Goal: Task Accomplishment & Management: Manage account settings

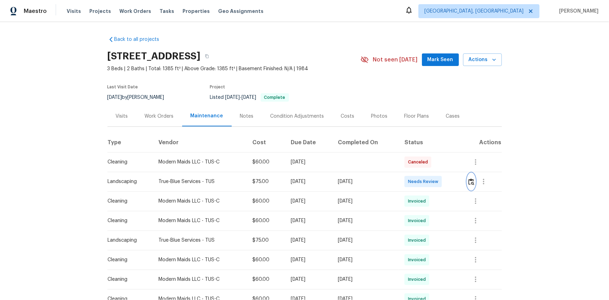
click at [471, 182] on img "button" at bounding box center [472, 181] width 6 height 7
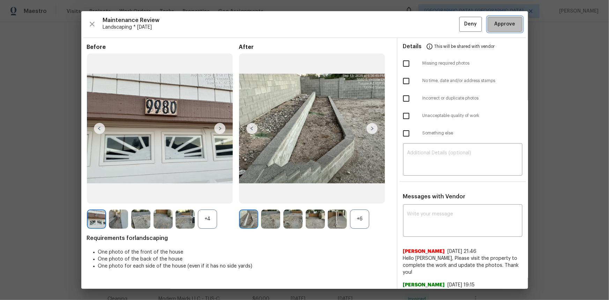
click at [504, 28] on button "Approve" at bounding box center [505, 24] width 35 height 15
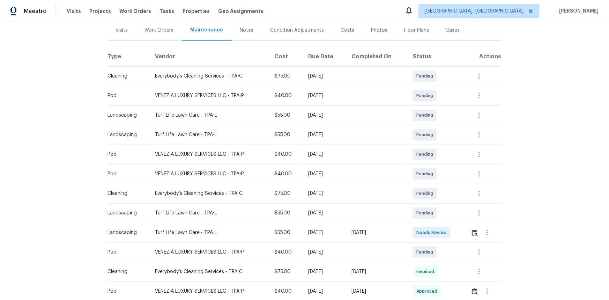
scroll to position [95, 0]
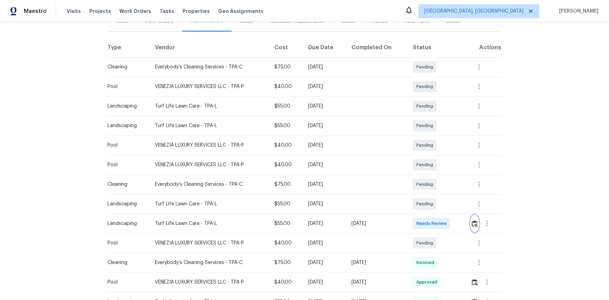
click at [474, 223] on img "button" at bounding box center [475, 223] width 6 height 7
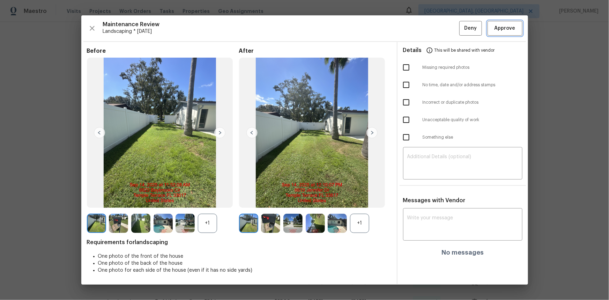
click at [502, 32] on span "Approve" at bounding box center [505, 28] width 21 height 9
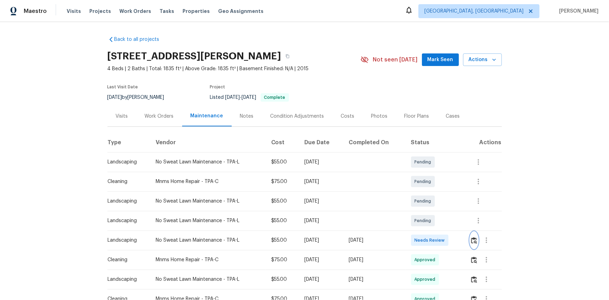
click at [475, 240] on img "button" at bounding box center [474, 240] width 6 height 7
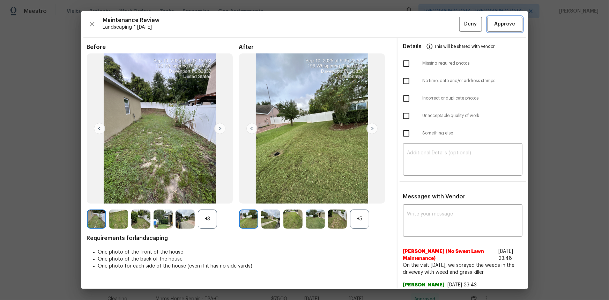
click at [495, 22] on span "Approve" at bounding box center [505, 24] width 21 height 9
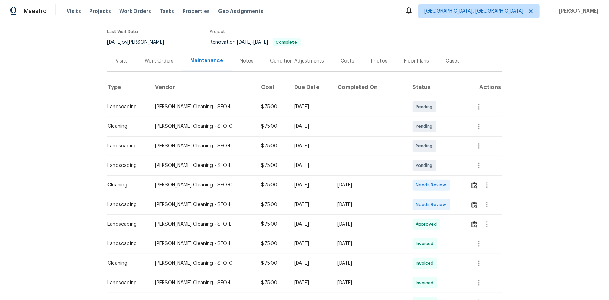
scroll to position [63, 0]
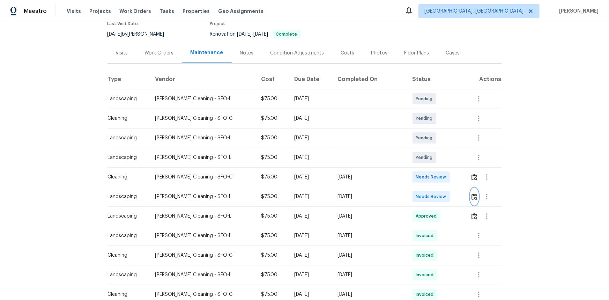
click at [472, 197] on img "button" at bounding box center [475, 196] width 6 height 7
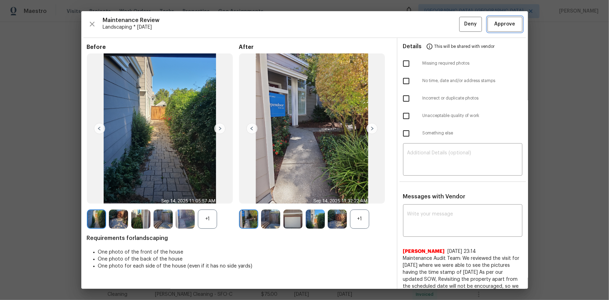
click at [495, 22] on span "Approve" at bounding box center [505, 24] width 21 height 9
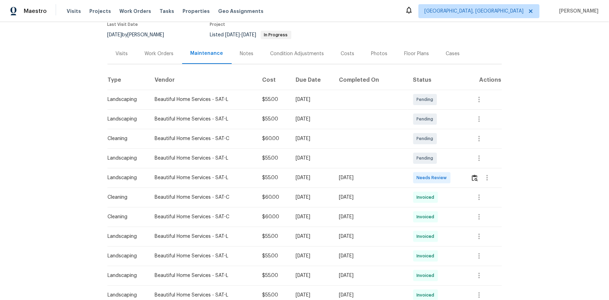
scroll to position [63, 0]
click at [474, 176] on img "button" at bounding box center [475, 177] width 6 height 7
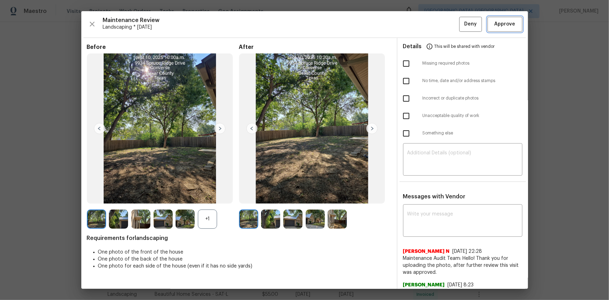
click at [501, 29] on button "Approve" at bounding box center [505, 24] width 35 height 15
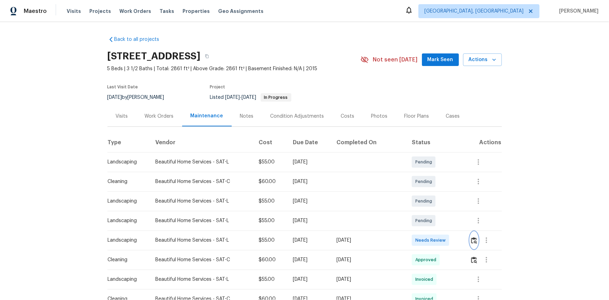
click at [471, 241] on img "button" at bounding box center [474, 240] width 6 height 7
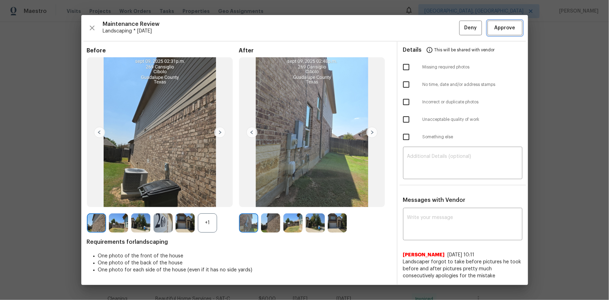
click at [501, 32] on button "Approve" at bounding box center [505, 28] width 35 height 15
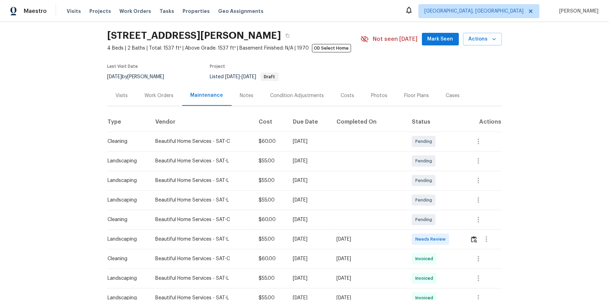
scroll to position [95, 0]
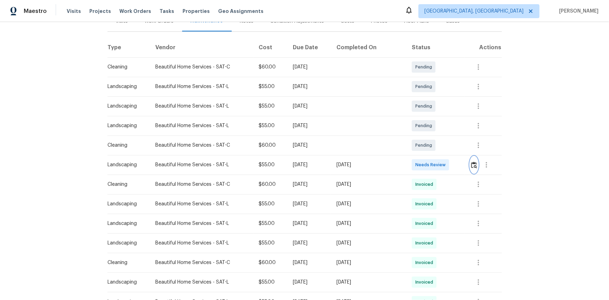
click at [473, 165] on img "button" at bounding box center [474, 165] width 6 height 7
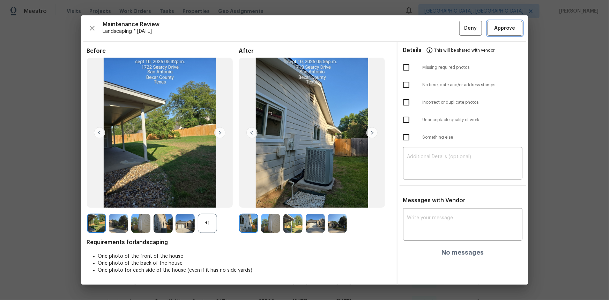
click at [502, 24] on span "Approve" at bounding box center [505, 28] width 21 height 9
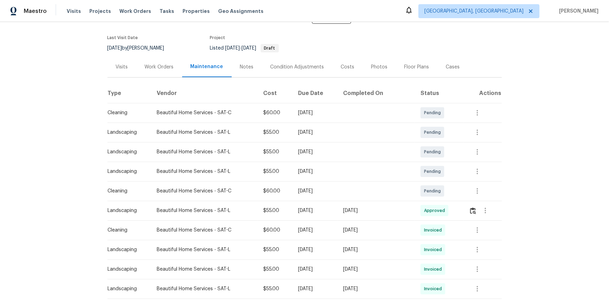
scroll to position [0, 0]
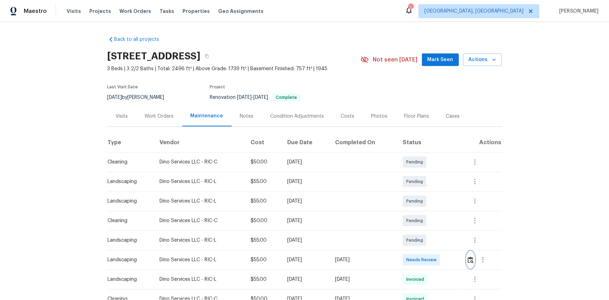
click at [469, 258] on img "button" at bounding box center [471, 260] width 6 height 7
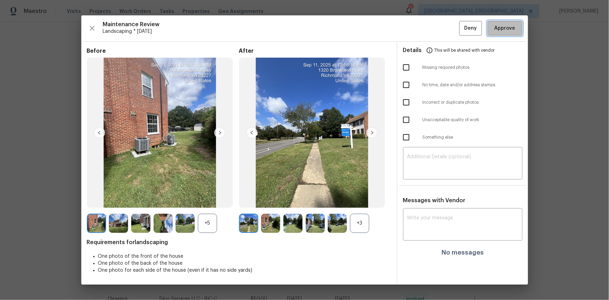
click at [509, 28] on span "Approve" at bounding box center [505, 28] width 21 height 9
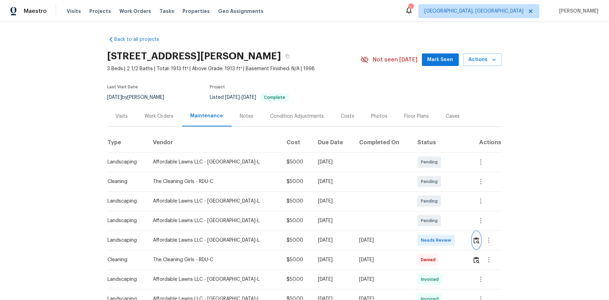
click at [474, 240] on img "button" at bounding box center [477, 240] width 6 height 7
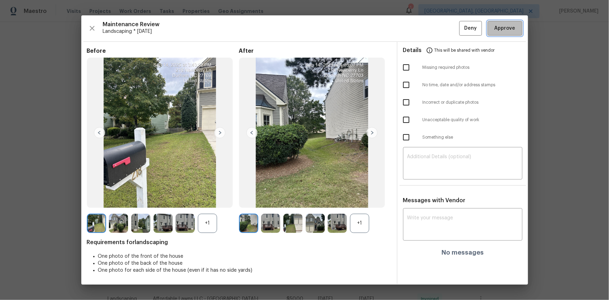
click at [498, 29] on span "Approve" at bounding box center [505, 28] width 21 height 9
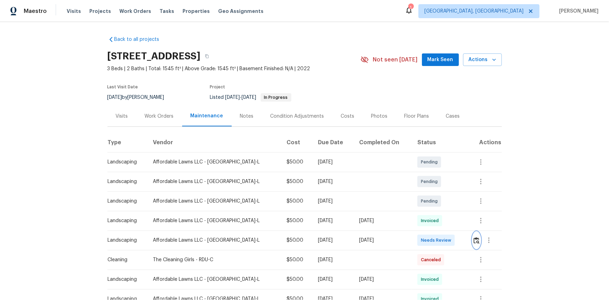
click at [474, 240] on img "button" at bounding box center [477, 240] width 6 height 7
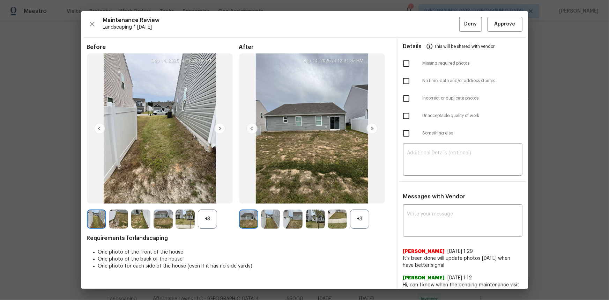
click at [248, 128] on img at bounding box center [252, 128] width 11 height 11
click at [369, 128] on img at bounding box center [372, 128] width 11 height 11
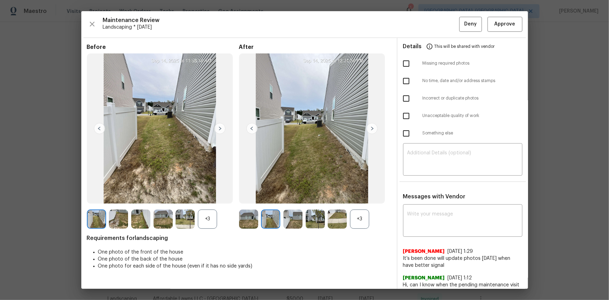
click at [368, 127] on img at bounding box center [372, 128] width 11 height 11
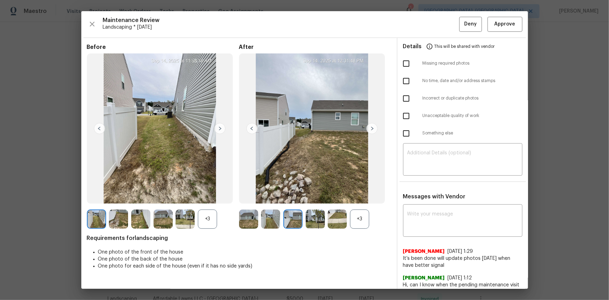
click at [368, 127] on img at bounding box center [372, 128] width 11 height 11
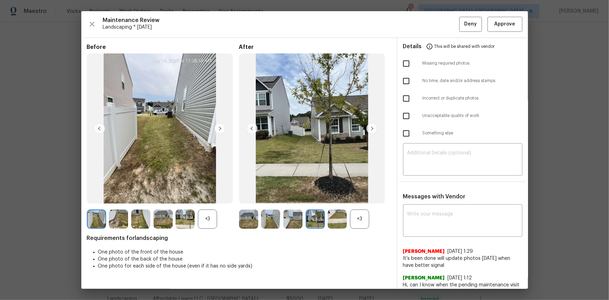
click at [368, 127] on img at bounding box center [372, 128] width 11 height 11
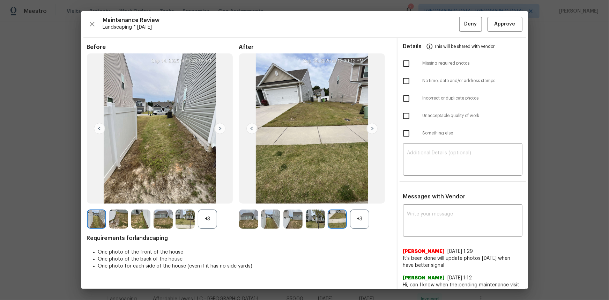
click at [368, 127] on img at bounding box center [372, 128] width 11 height 11
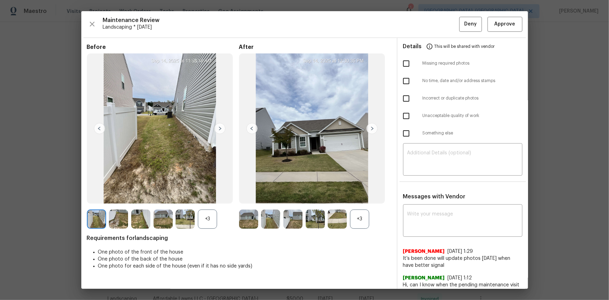
click at [368, 127] on img at bounding box center [372, 128] width 11 height 11
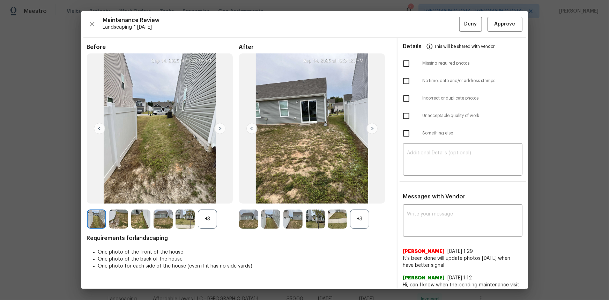
click at [368, 127] on img at bounding box center [372, 128] width 11 height 11
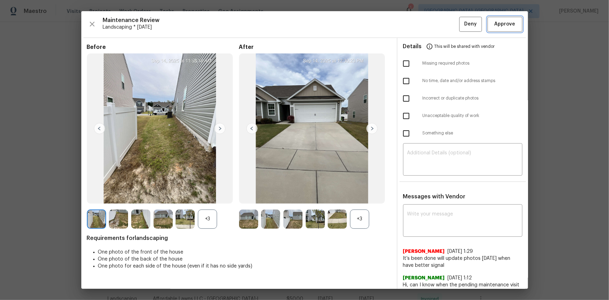
click at [495, 25] on span "Approve" at bounding box center [505, 24] width 21 height 9
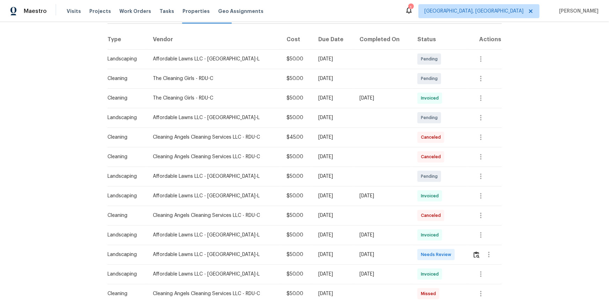
scroll to position [127, 0]
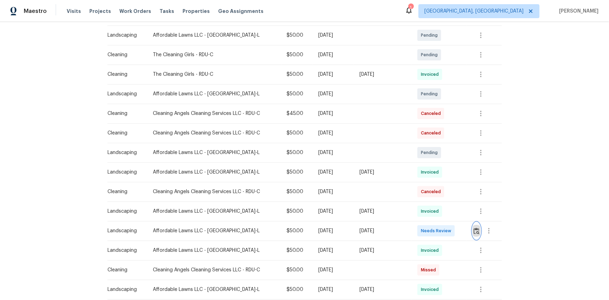
click at [476, 230] on img "button" at bounding box center [477, 231] width 6 height 7
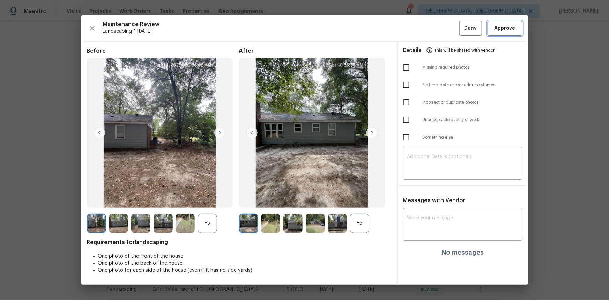
drag, startPoint x: 510, startPoint y: 28, endPoint x: 500, endPoint y: 25, distance: 10.8
click at [510, 27] on span "Approve" at bounding box center [505, 28] width 21 height 9
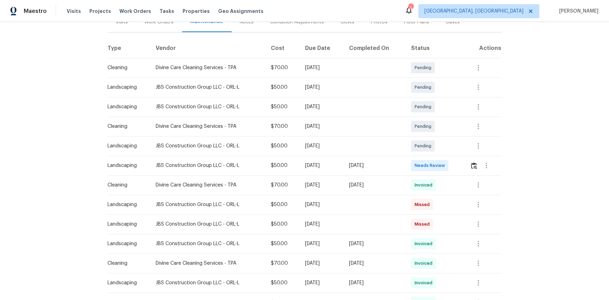
scroll to position [95, 0]
click at [471, 163] on img "button" at bounding box center [474, 165] width 6 height 7
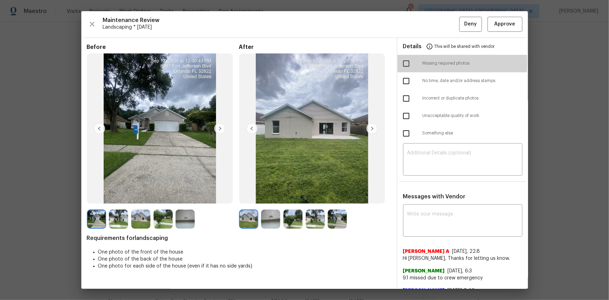
click at [404, 62] on input "checkbox" at bounding box center [406, 63] width 15 height 15
checkbox input "true"
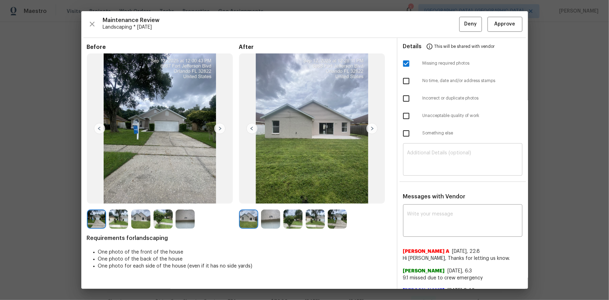
click at [413, 157] on textarea at bounding box center [462, 160] width 111 height 20
paste textarea "Maintenance Audit Team: Hello! Unfortunately, this Landscaping visit completed …"
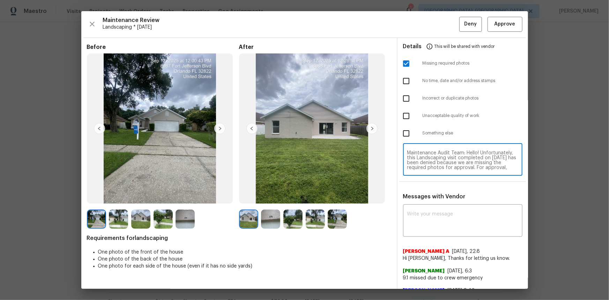
scroll to position [59, 0]
type textarea "Maintenance Audit Team: Hello! Unfortunately, this Landscaping visit completed …"
click at [419, 214] on textarea at bounding box center [462, 222] width 111 height 20
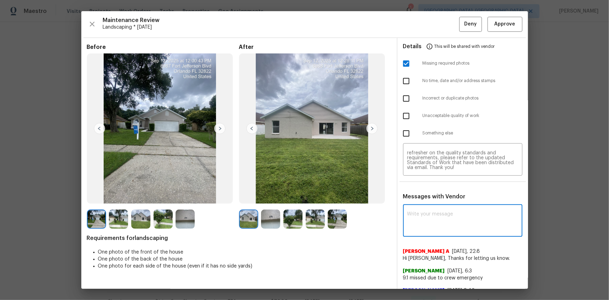
paste textarea "Maintenance Audit Team: Hello! Unfortunately, this Landscaping visit completed …"
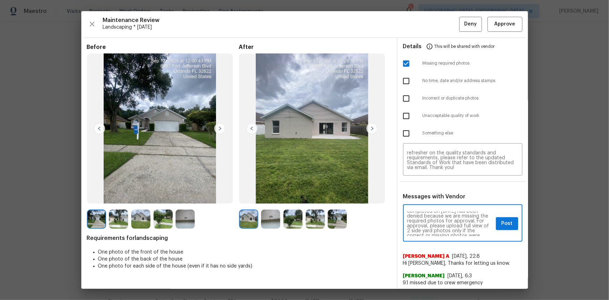
scroll to position [25, 0]
type textarea "Maintenance Audit Team: Hello! Unfortunately, this Landscaping visit completed …"
click at [504, 230] on div "Maintenance Audit Team: Hello! Unfortunately, this Landscaping visit completed …" at bounding box center [462, 224] width 119 height 36
click at [496, 223] on button "Post" at bounding box center [507, 223] width 22 height 13
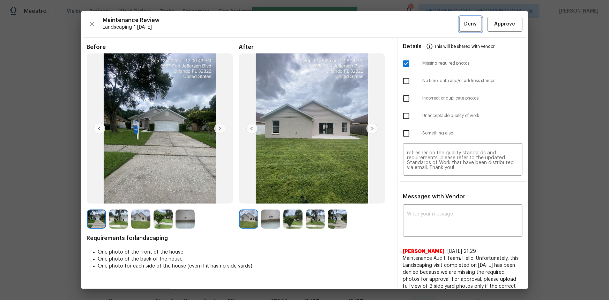
click at [459, 22] on button "Deny" at bounding box center [470, 24] width 23 height 15
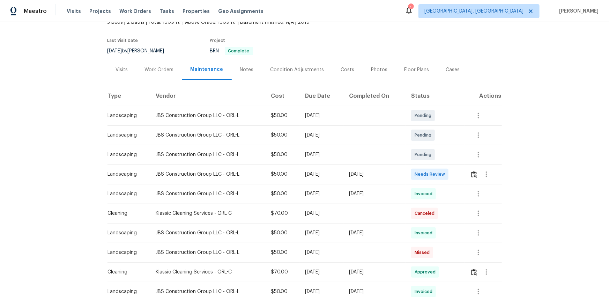
scroll to position [63, 0]
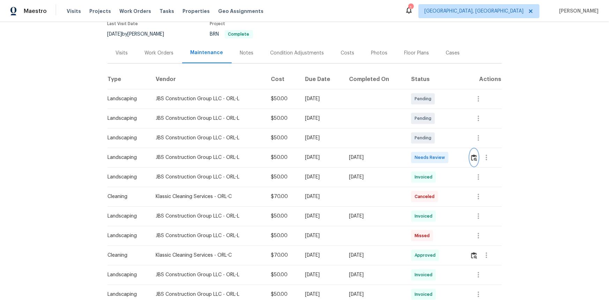
click at [474, 155] on img "button" at bounding box center [474, 157] width 6 height 7
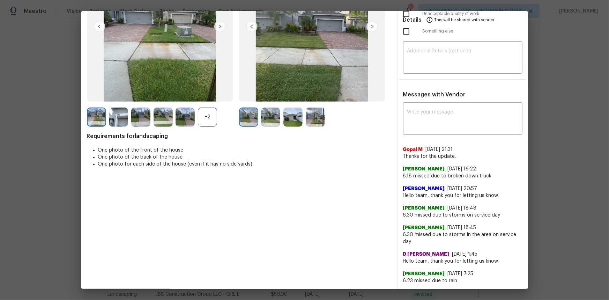
scroll to position [0, 0]
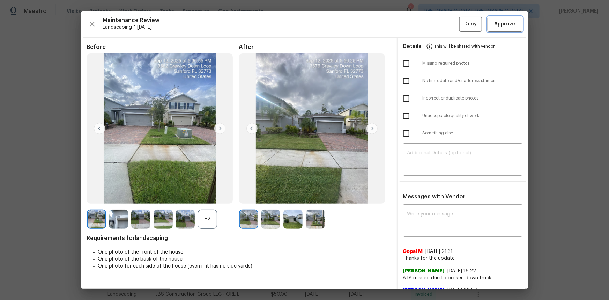
click at [488, 29] on button "Approve" at bounding box center [505, 24] width 35 height 15
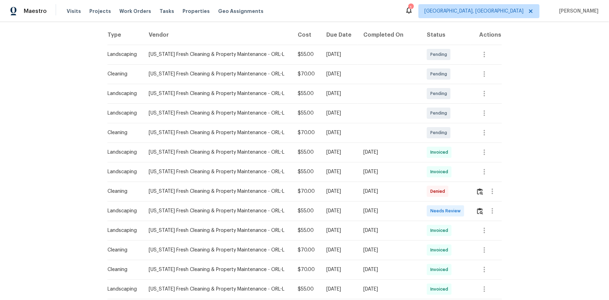
scroll to position [127, 0]
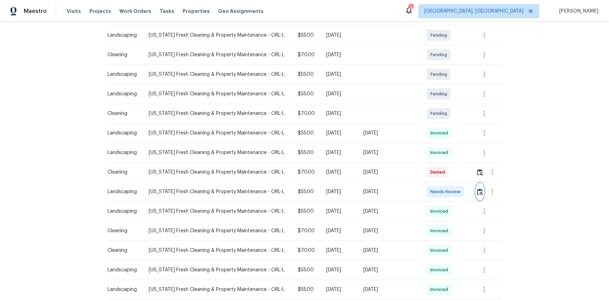
click at [477, 192] on img "button" at bounding box center [480, 192] width 6 height 7
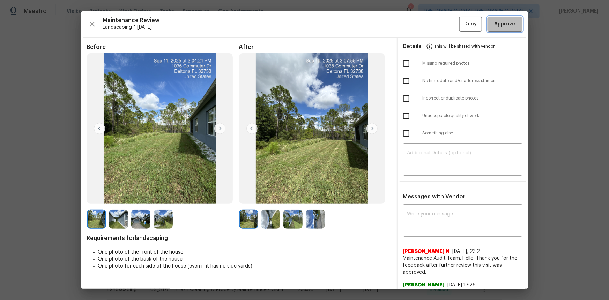
click at [508, 24] on span "Approve" at bounding box center [505, 24] width 21 height 9
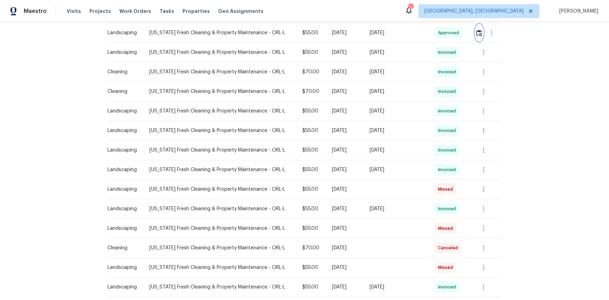
scroll to position [159, 0]
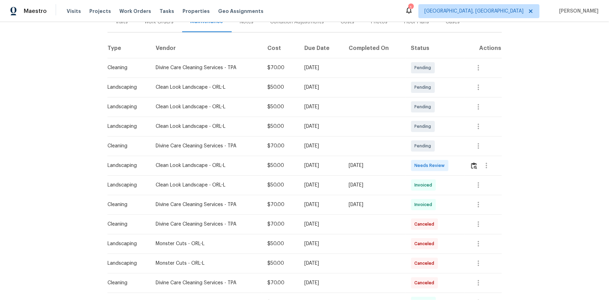
scroll to position [95, 0]
click at [472, 165] on img "button" at bounding box center [474, 165] width 6 height 7
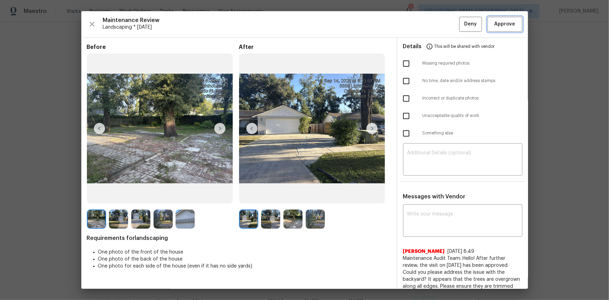
click at [499, 30] on button "Approve" at bounding box center [505, 24] width 35 height 15
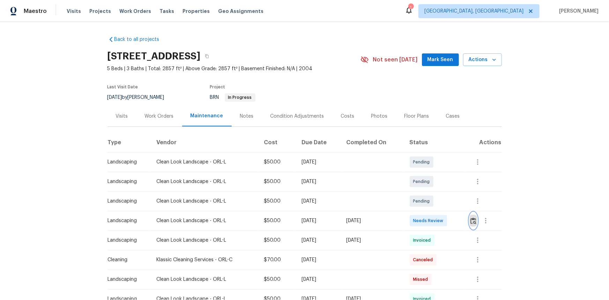
click at [474, 221] on img "button" at bounding box center [474, 221] width 6 height 7
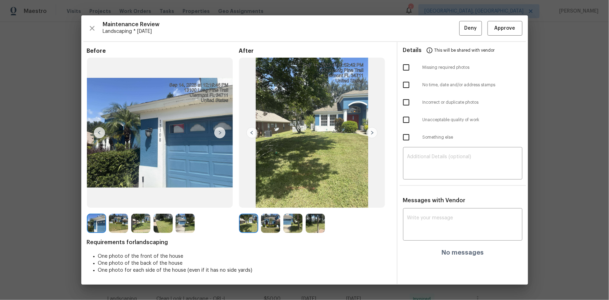
click at [502, 37] on div "Maintenance Review Landscaping * [DATE] Deny Approve Before After Requirements …" at bounding box center [304, 149] width 447 height 269
click at [503, 29] on span "Approve" at bounding box center [505, 28] width 21 height 9
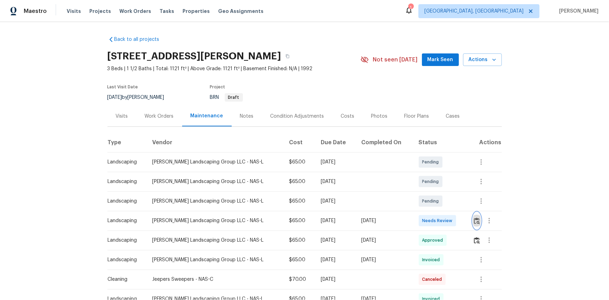
click at [475, 220] on img "button" at bounding box center [477, 221] width 6 height 7
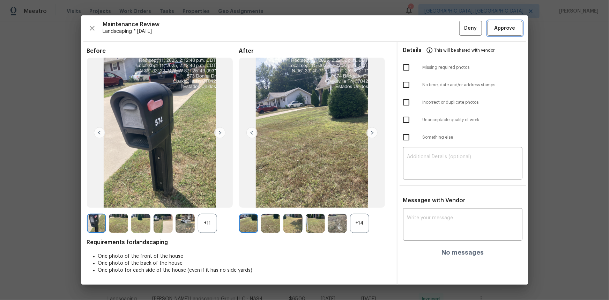
click at [507, 31] on span "Approve" at bounding box center [505, 28] width 21 height 9
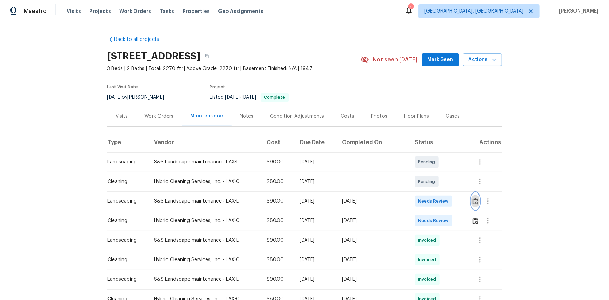
click at [473, 201] on img "button" at bounding box center [476, 201] width 6 height 7
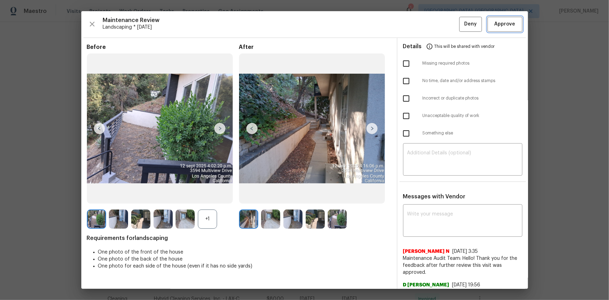
click at [496, 25] on span "Approve" at bounding box center [505, 24] width 21 height 9
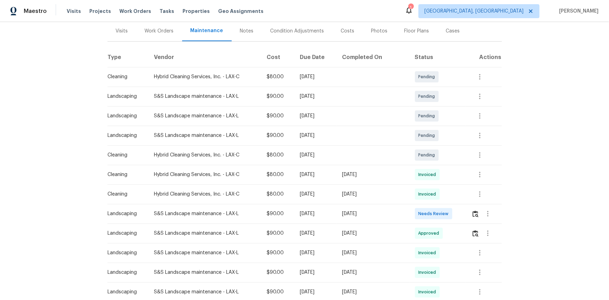
scroll to position [127, 0]
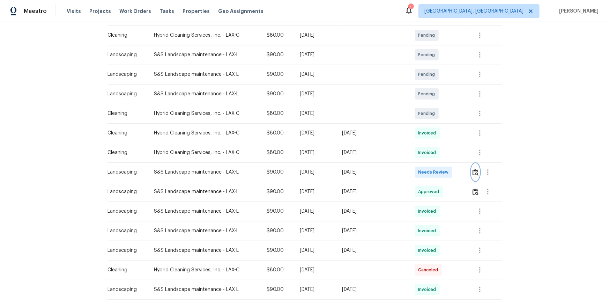
click at [475, 171] on img "button" at bounding box center [476, 172] width 6 height 7
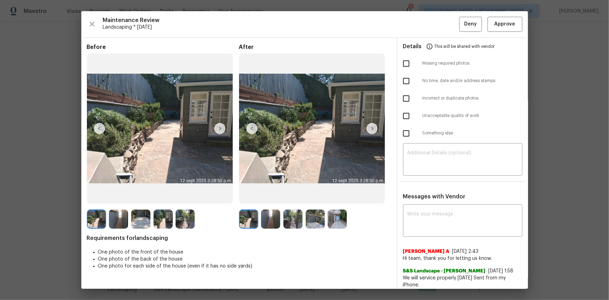
click at [402, 81] on input "checkbox" at bounding box center [406, 81] width 15 height 15
checkbox input "true"
click at [420, 154] on textarea at bounding box center [462, 160] width 111 height 20
paste textarea "Maintenance Audit Team: Hello! Unfortunately this Landscaping visit completed o…"
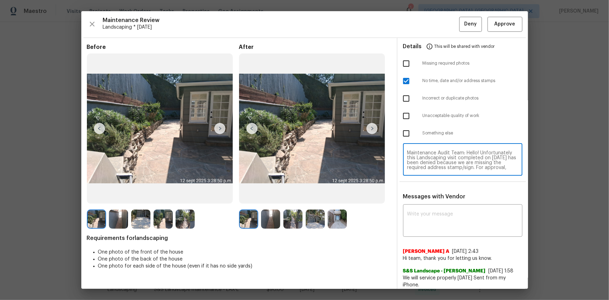
scroll to position [34, 0]
type textarea "Maintenance Audit Team: Hello! Unfortunately this Landscaping visit completed o…"
click at [415, 225] on textarea at bounding box center [462, 222] width 111 height 20
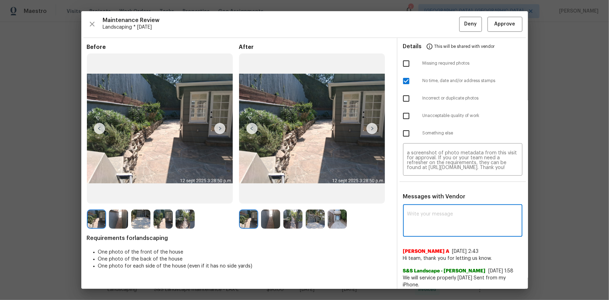
paste textarea "Maintenance Audit Team: Hello! Unfortunately this Landscaping visit completed o…"
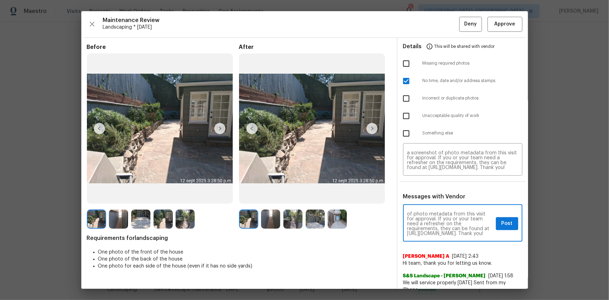
scroll to position [44, 0]
type textarea "Maintenance Audit Team: Hello! Unfortunately this Landscaping visit completed o…"
click at [506, 222] on span "Post" at bounding box center [507, 223] width 11 height 9
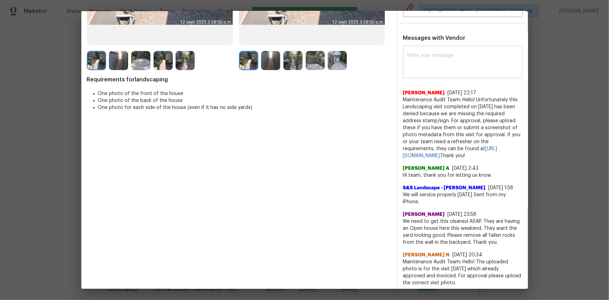
scroll to position [0, 0]
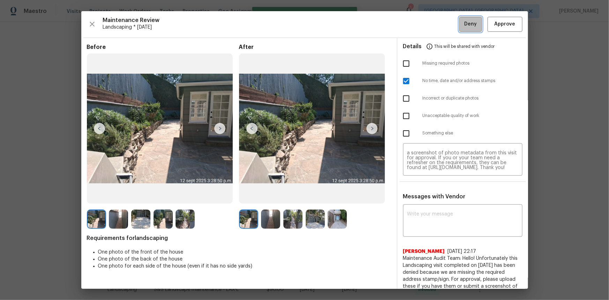
click at [464, 28] on span "Deny" at bounding box center [470, 24] width 13 height 9
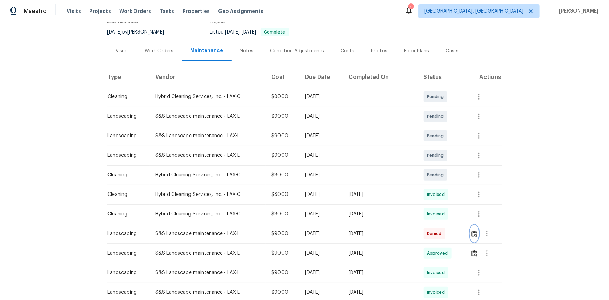
scroll to position [63, 0]
